Goal: Task Accomplishment & Management: Manage account settings

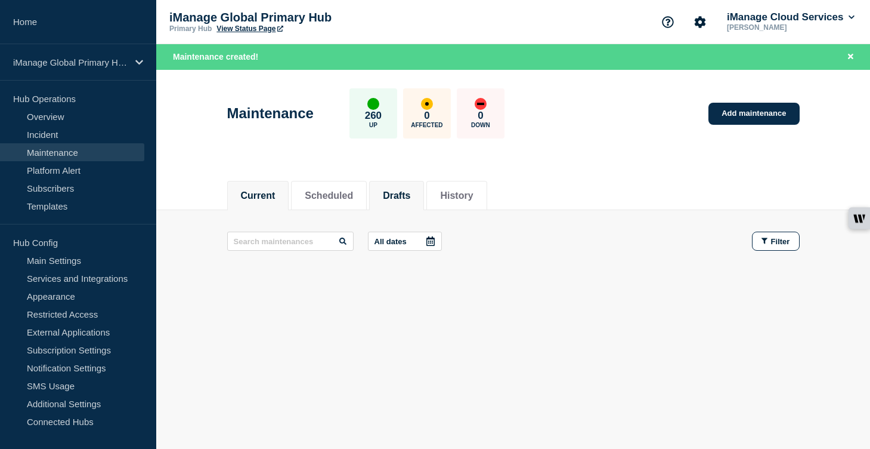
click at [402, 194] on button "Drafts" at bounding box center [396, 195] width 27 height 11
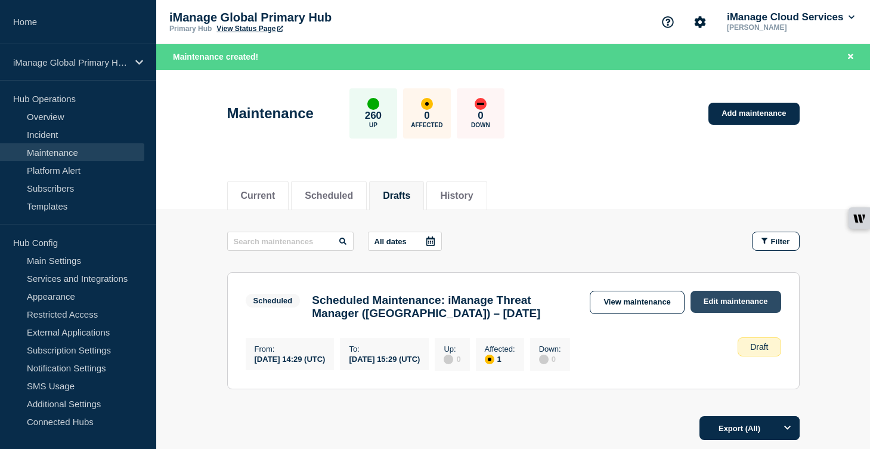
click at [724, 308] on link "Edit maintenance" at bounding box center [736, 302] width 91 height 22
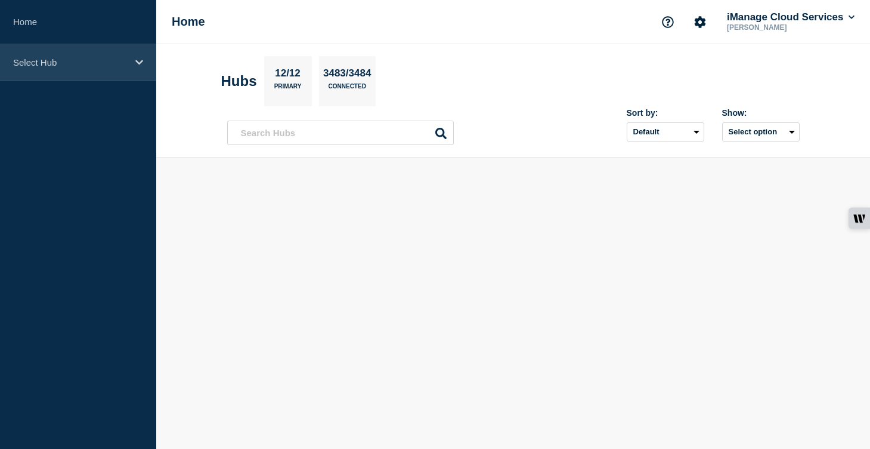
click at [132, 69] on div "Select Hub" at bounding box center [78, 62] width 156 height 36
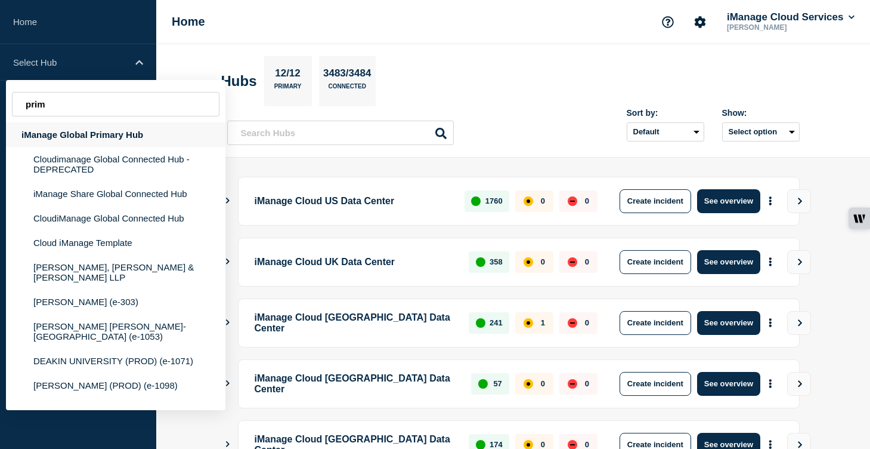
type input "prim"
click at [105, 128] on div "iManage Global Primary Hub" at bounding box center [116, 134] width 220 height 24
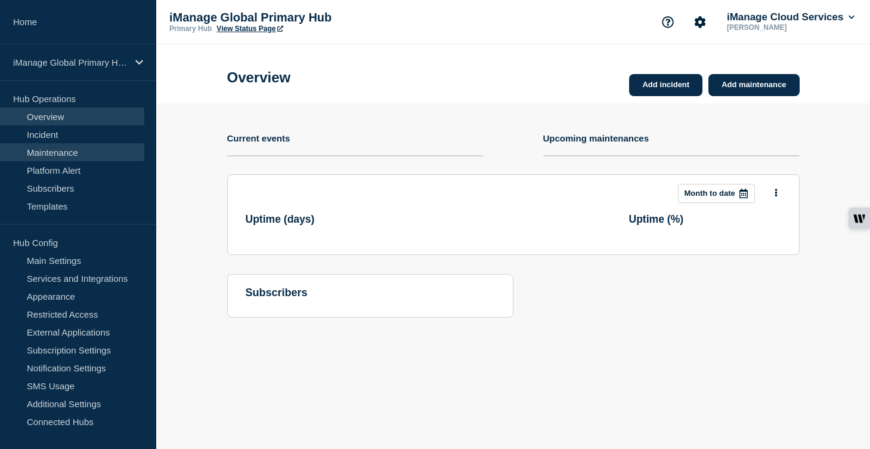
click at [82, 150] on link "Maintenance" at bounding box center [72, 152] width 144 height 18
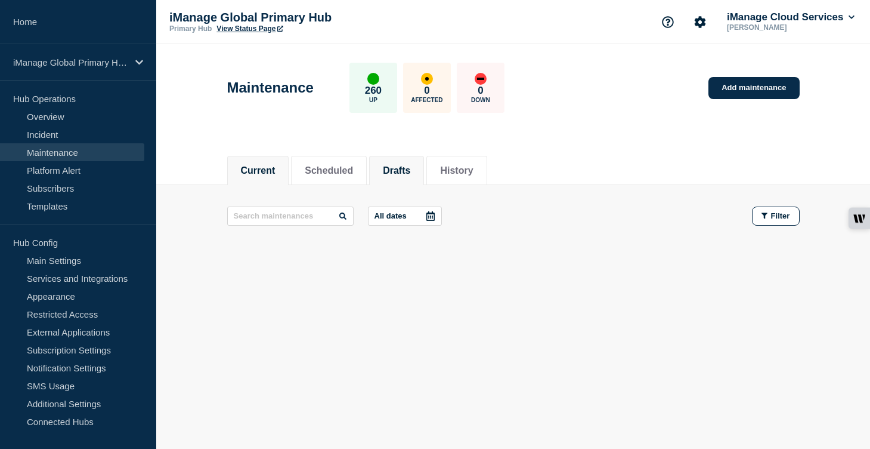
click at [396, 173] on button "Drafts" at bounding box center [396, 170] width 27 height 11
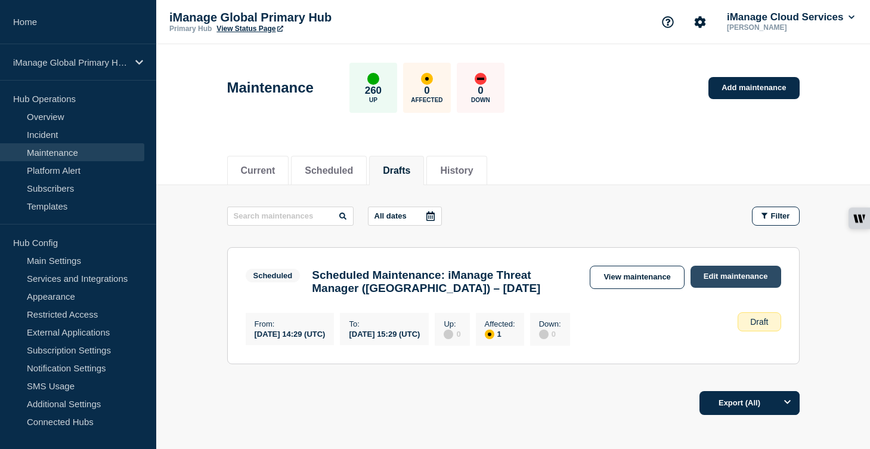
click at [738, 283] on link "Edit maintenance" at bounding box center [736, 276] width 91 height 22
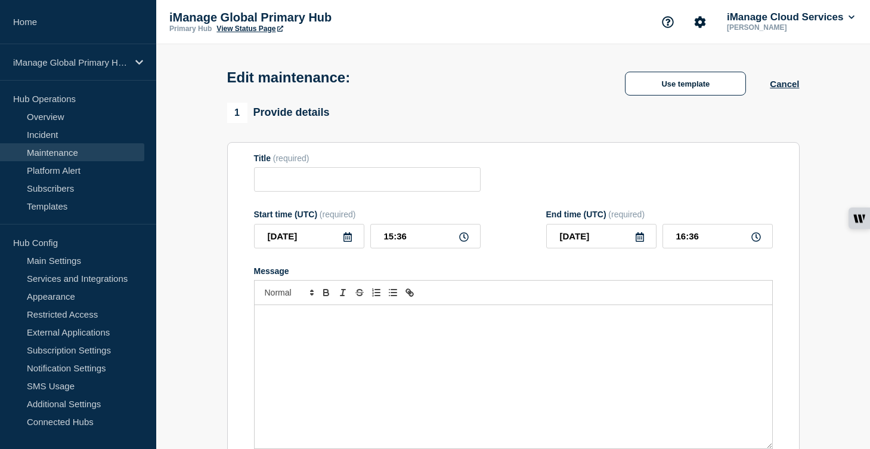
type input "Scheduled Maintenance: iManage Threat Manager ([GEOGRAPHIC_DATA]) – [DATE]"
type input "[DATE]"
type input "14:29"
type input "[DATE]"
type input "15:29"
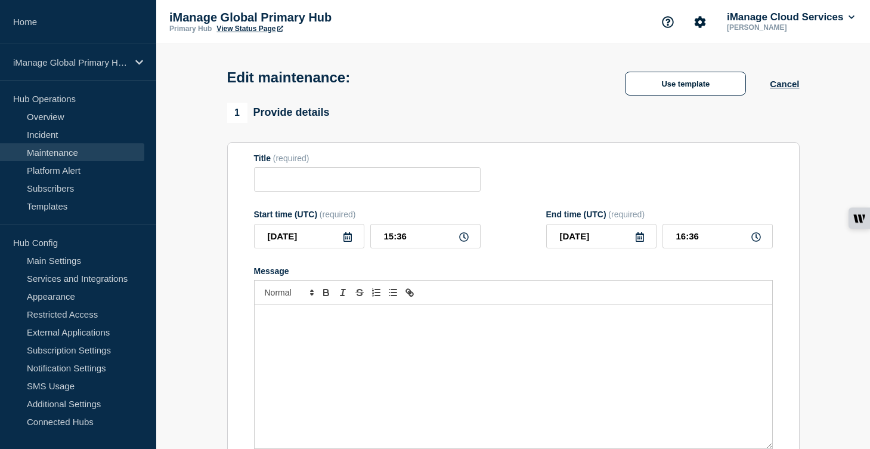
checkbox input "true"
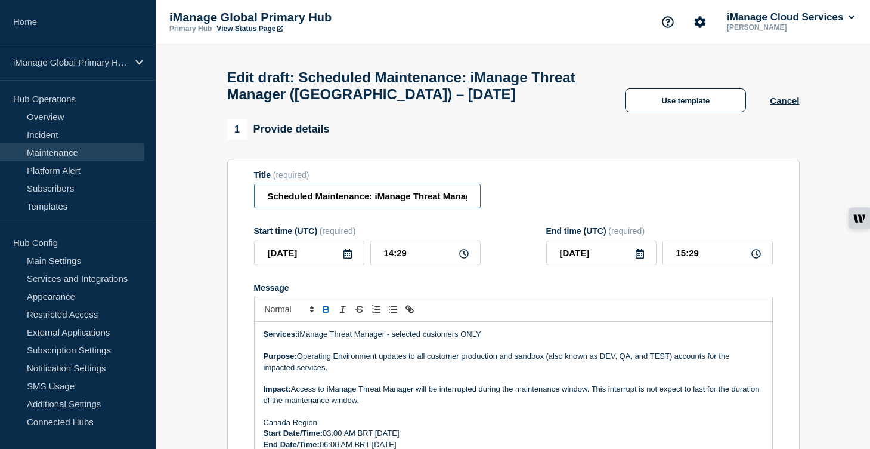
click at [427, 208] on input "Scheduled Maintenance: iManage Threat Manager ([GEOGRAPHIC_DATA]) – [DATE]" at bounding box center [367, 196] width 227 height 24
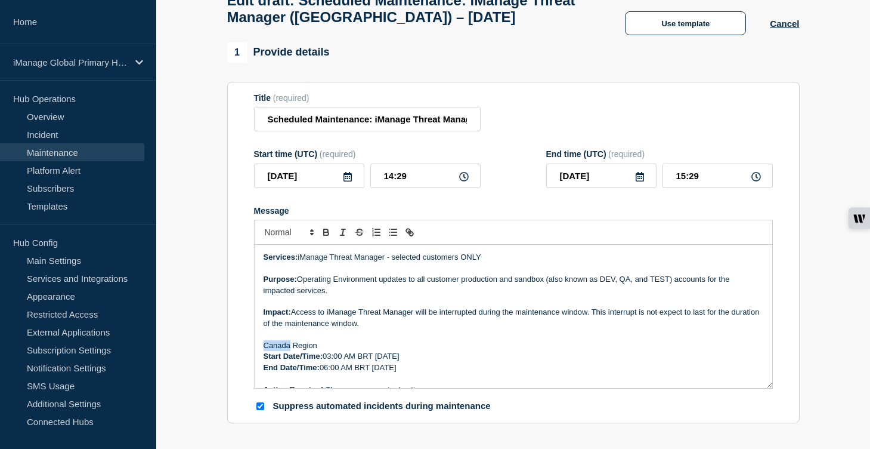
drag, startPoint x: 289, startPoint y: 362, endPoint x: 255, endPoint y: 361, distance: 34.6
click at [255, 361] on div "Services: iManage Threat Manager - selected customers ONLY Purpose: Operating E…" at bounding box center [514, 316] width 518 height 143
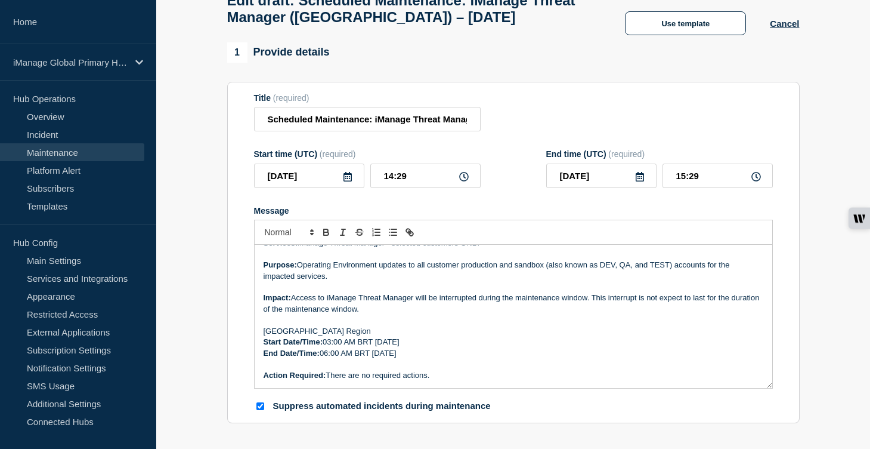
click at [333, 347] on p "Start Date/Time: 03:00 AM BRT [DATE]" at bounding box center [514, 341] width 500 height 11
click at [369, 347] on p "Start Date/Time: 04:00 AM BRT [DATE]" at bounding box center [514, 341] width 500 height 11
click at [329, 359] on p "End Date/Time: 06:00 AM BRT [DATE]" at bounding box center [514, 353] width 500 height 11
click at [319, 188] on input "[DATE]" at bounding box center [309, 175] width 110 height 24
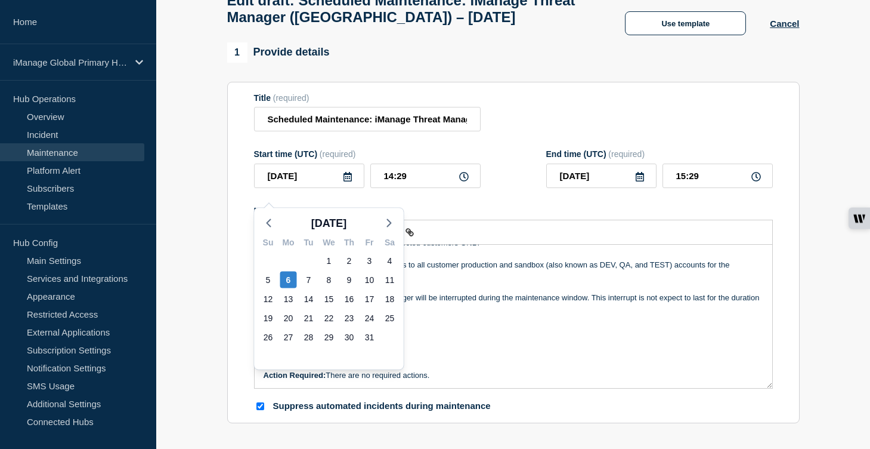
click at [503, 336] on p "[GEOGRAPHIC_DATA] Region" at bounding box center [514, 331] width 500 height 11
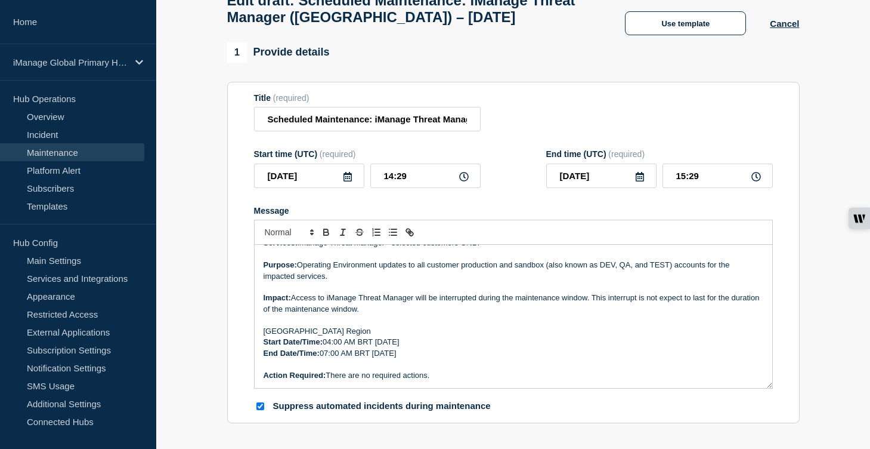
click at [440, 347] on p "Start Date/Time: 04:00 AM BRT [DATE]" at bounding box center [514, 341] width 500 height 11
click at [437, 359] on p "End Date/Time: 07:00 AM BRT [DATE]" at bounding box center [514, 353] width 500 height 11
click at [496, 369] on p "Message" at bounding box center [514, 364] width 500 height 11
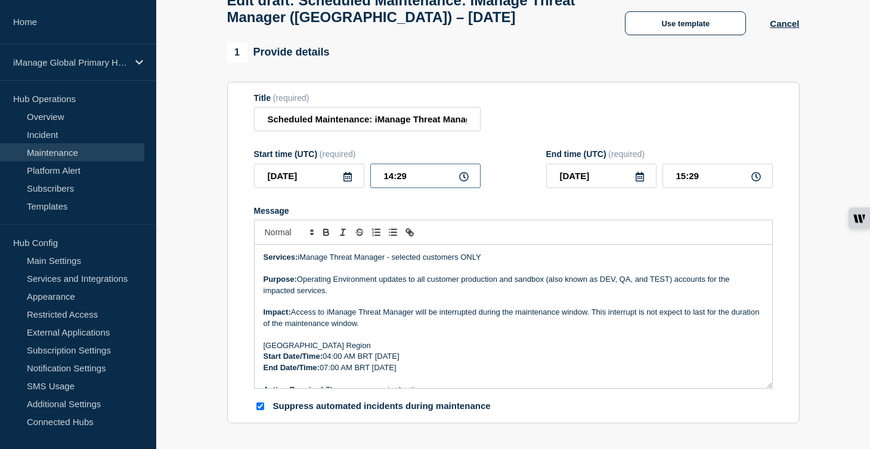
drag, startPoint x: 422, startPoint y: 190, endPoint x: 350, endPoint y: 188, distance: 72.2
click at [350, 188] on div "[DATE] 14:29" at bounding box center [367, 175] width 227 height 24
type input "07:00"
drag, startPoint x: 702, startPoint y: 188, endPoint x: 650, endPoint y: 187, distance: 52.5
click at [650, 187] on div "[DATE] 08:00" at bounding box center [659, 175] width 227 height 24
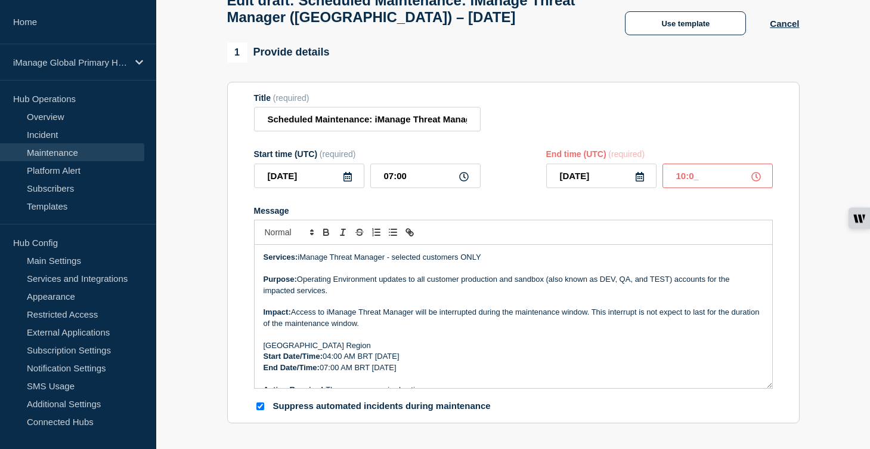
type input "10:00"
click at [613, 214] on form "Title (required) Scheduled Maintenance: iManage Threat Manager ([GEOGRAPHIC_DAT…" at bounding box center [513, 252] width 519 height 319
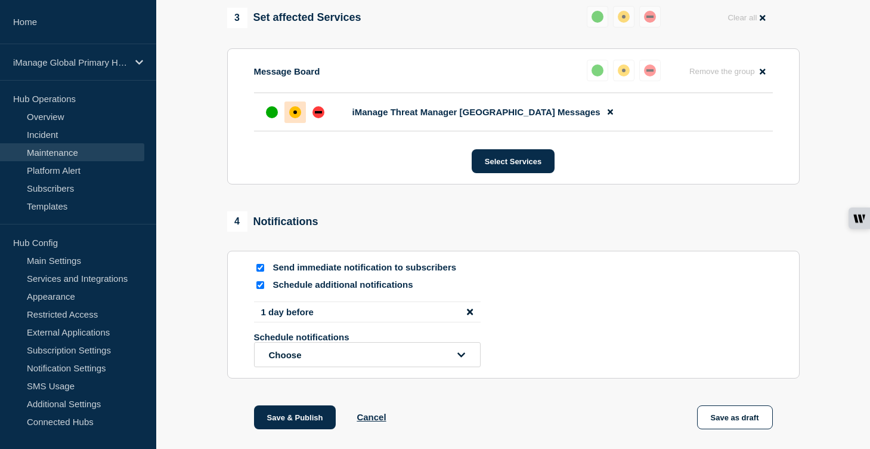
scroll to position [650, 0]
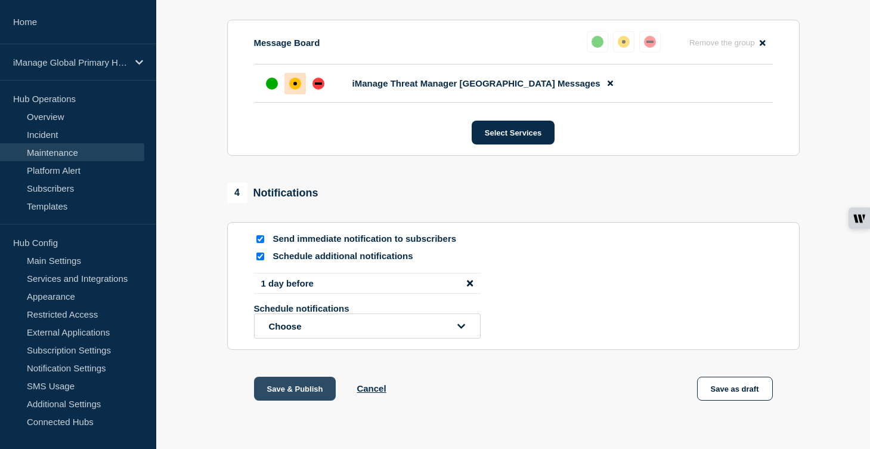
click at [296, 400] on button "Save & Publish" at bounding box center [295, 388] width 82 height 24
